Goal: Find specific page/section: Find specific page/section

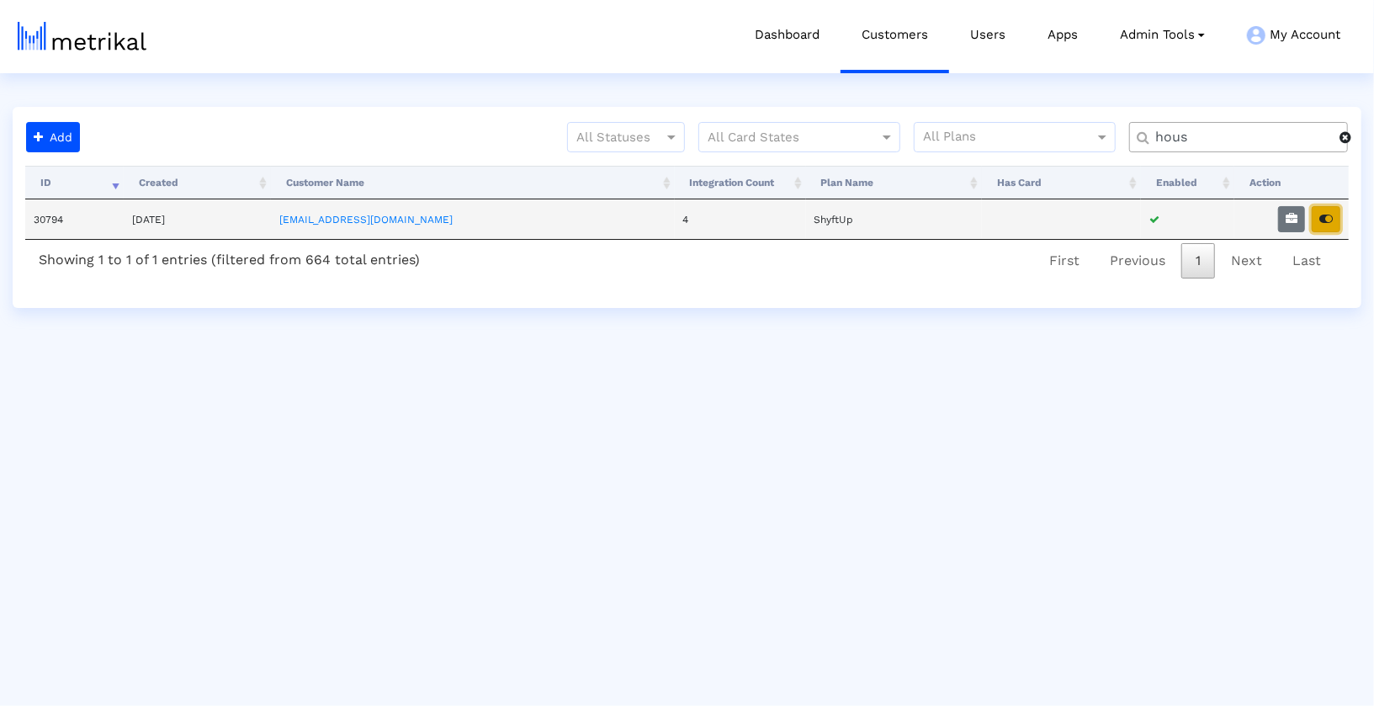
click at [1312, 221] on button "button" at bounding box center [1326, 219] width 29 height 26
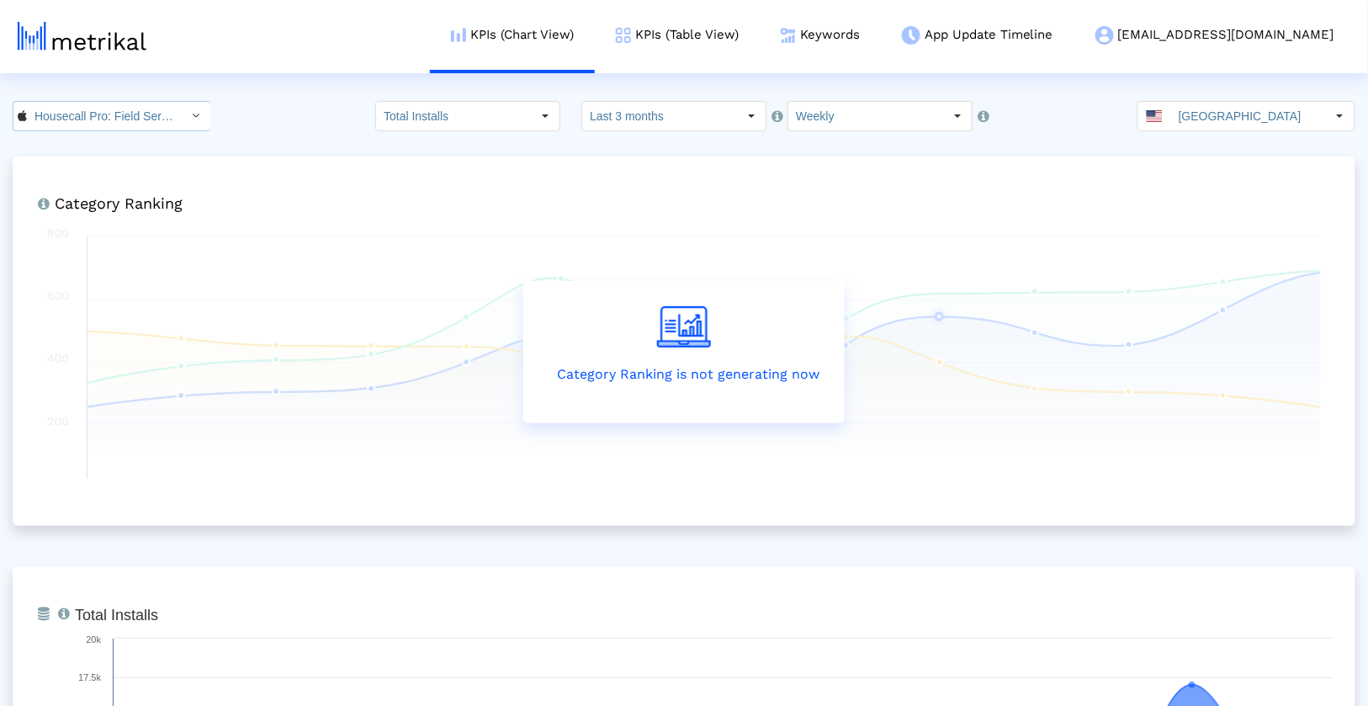
click at [193, 115] on icon "Select" at bounding box center [197, 115] width 8 height 12
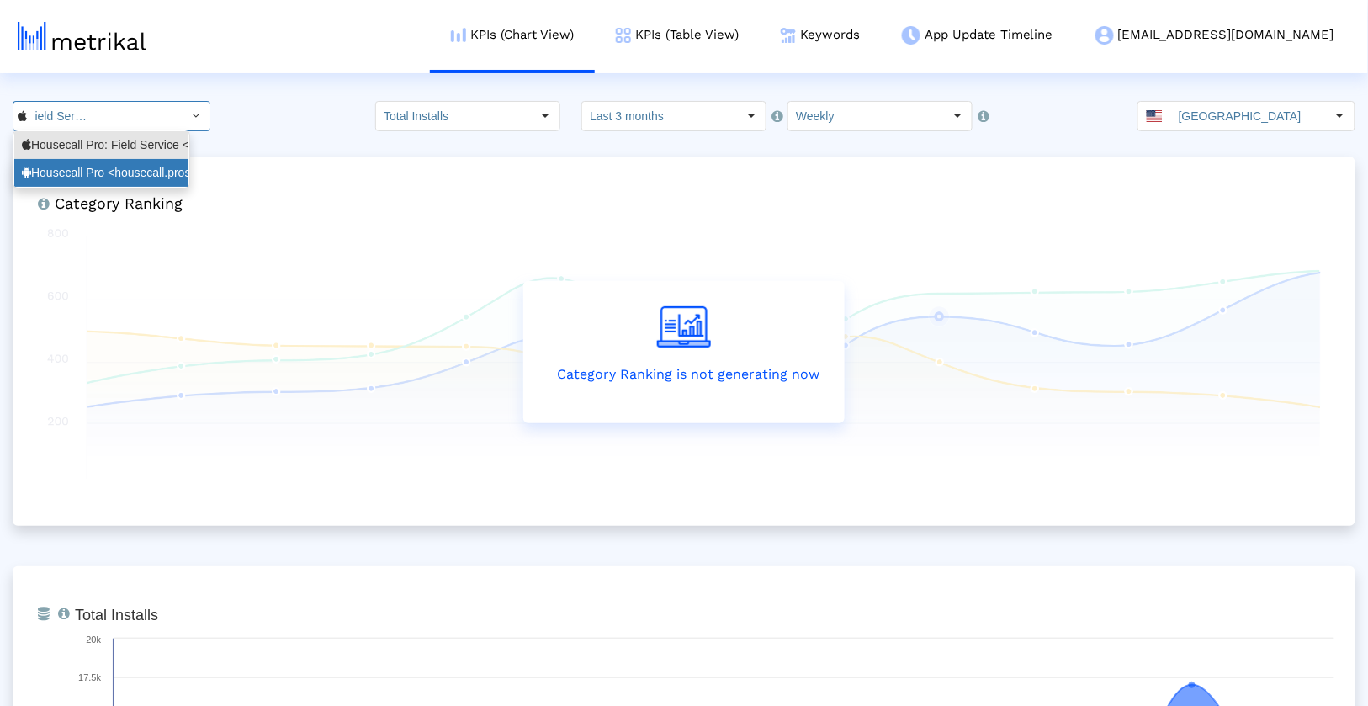
click at [153, 183] on div "Housecall Pro <housecall.pros>" at bounding box center [101, 173] width 174 height 28
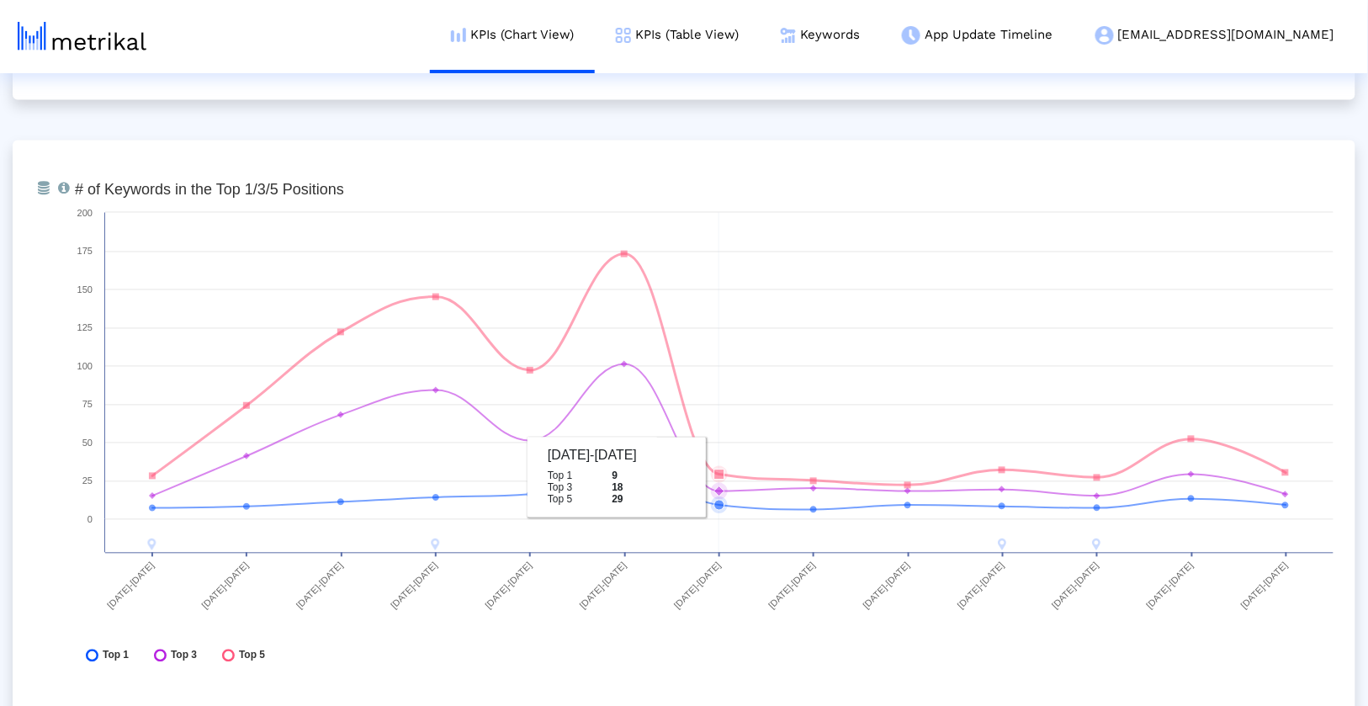
scroll to position [4923, 0]
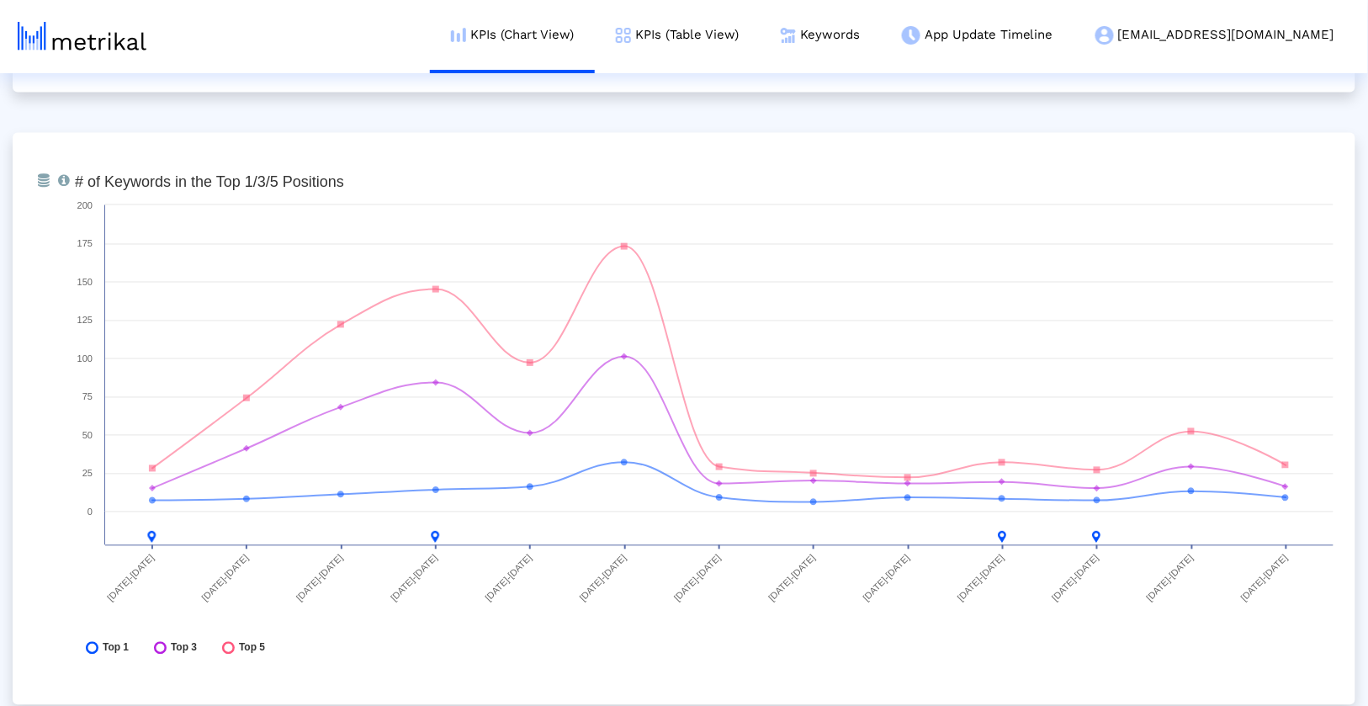
click at [1015, 645] on rect at bounding box center [703, 419] width 1275 height 505
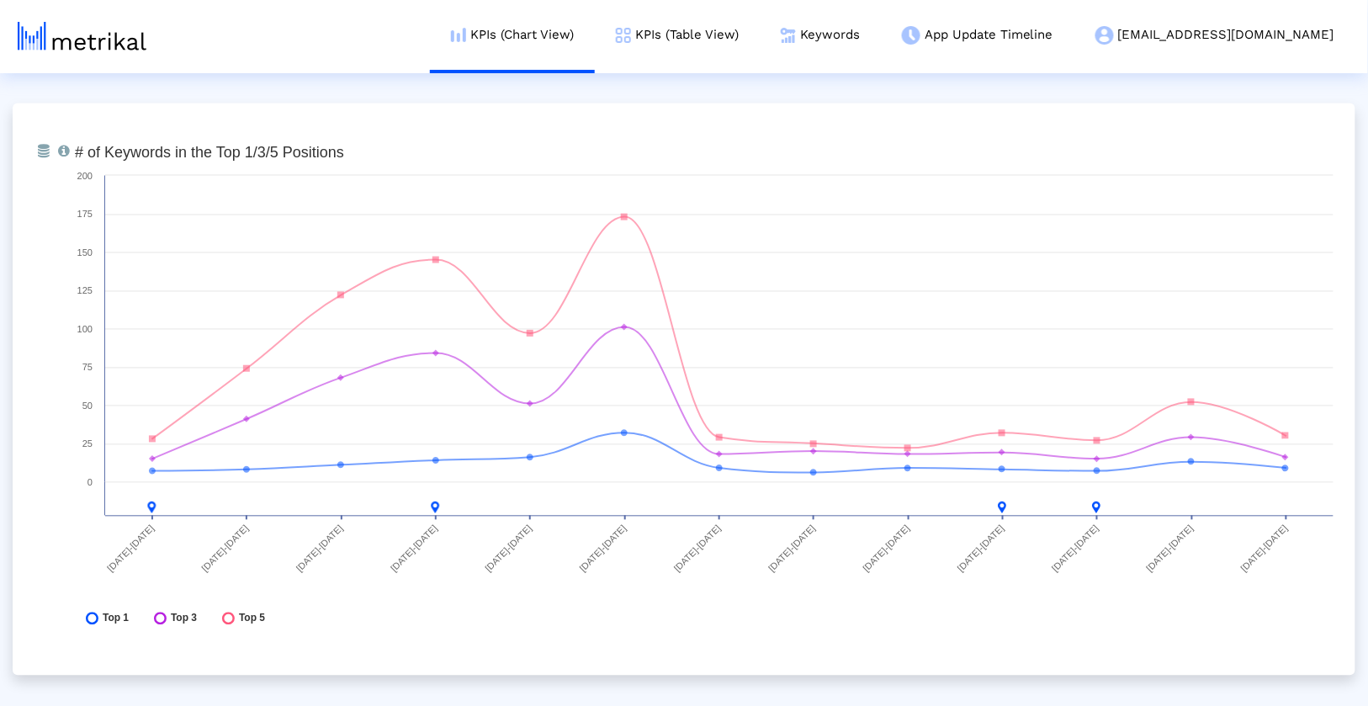
scroll to position [4953, 0]
